Goal: Find specific page/section: Find specific page/section

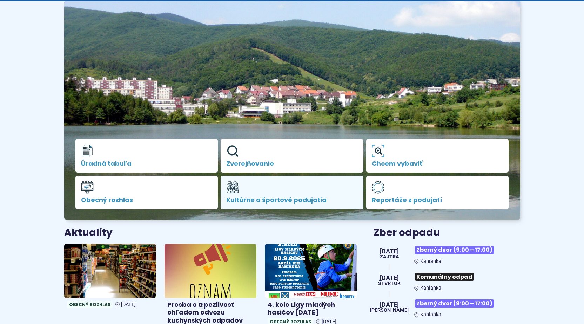
scroll to position [105, 0]
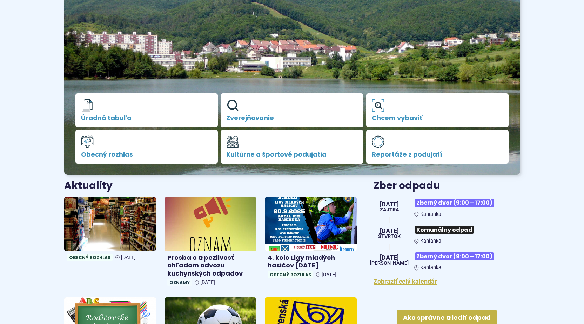
click at [115, 257] on icon at bounding box center [117, 258] width 4 height 6
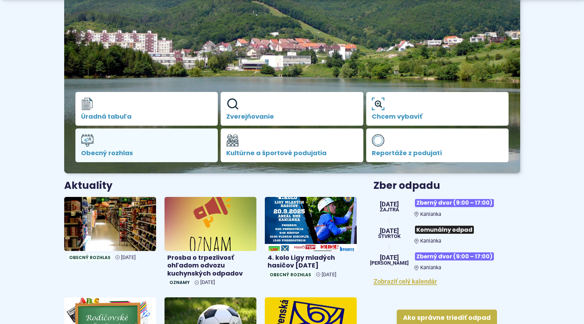
click at [115, 151] on span "Obecný rozhlas" at bounding box center [147, 153] width 132 height 7
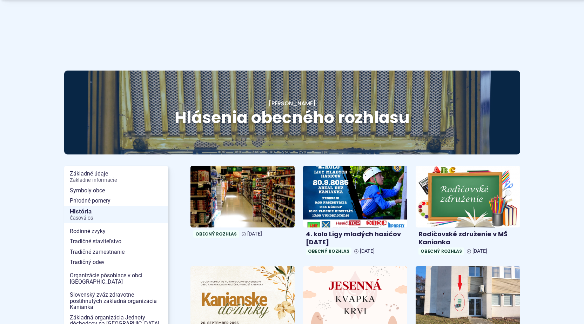
scroll to position [105, 0]
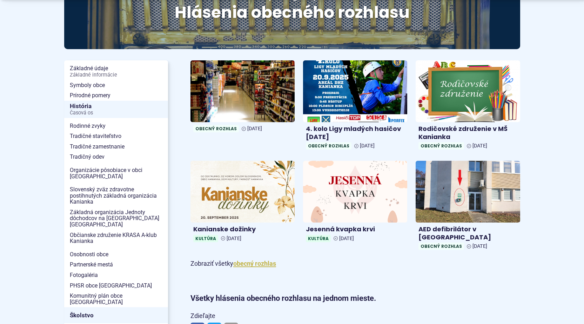
click at [216, 128] on span "Obecný rozhlas" at bounding box center [216, 128] width 46 height 7
